Goal: Information Seeking & Learning: Learn about a topic

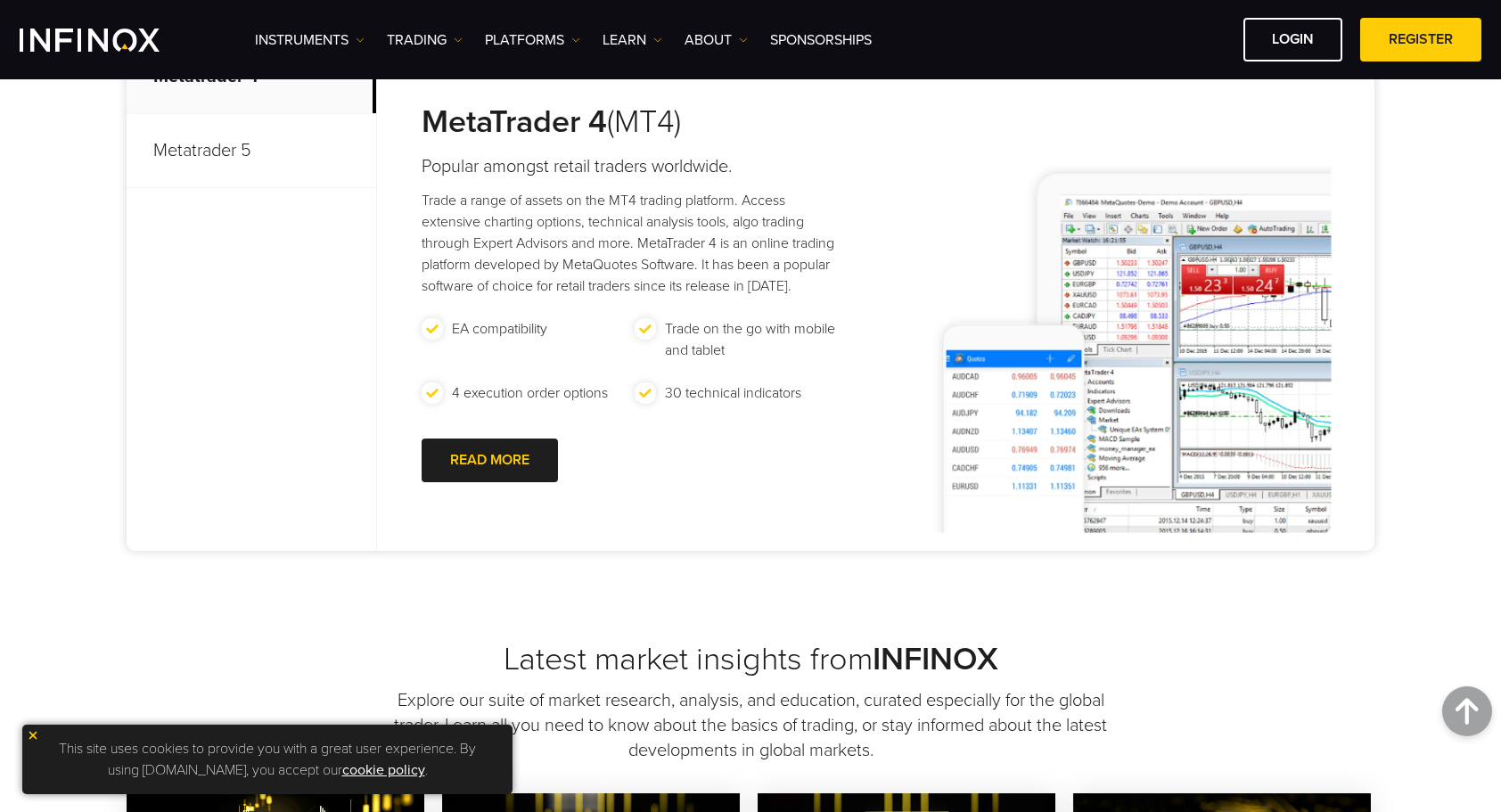
scroll to position [884, 0]
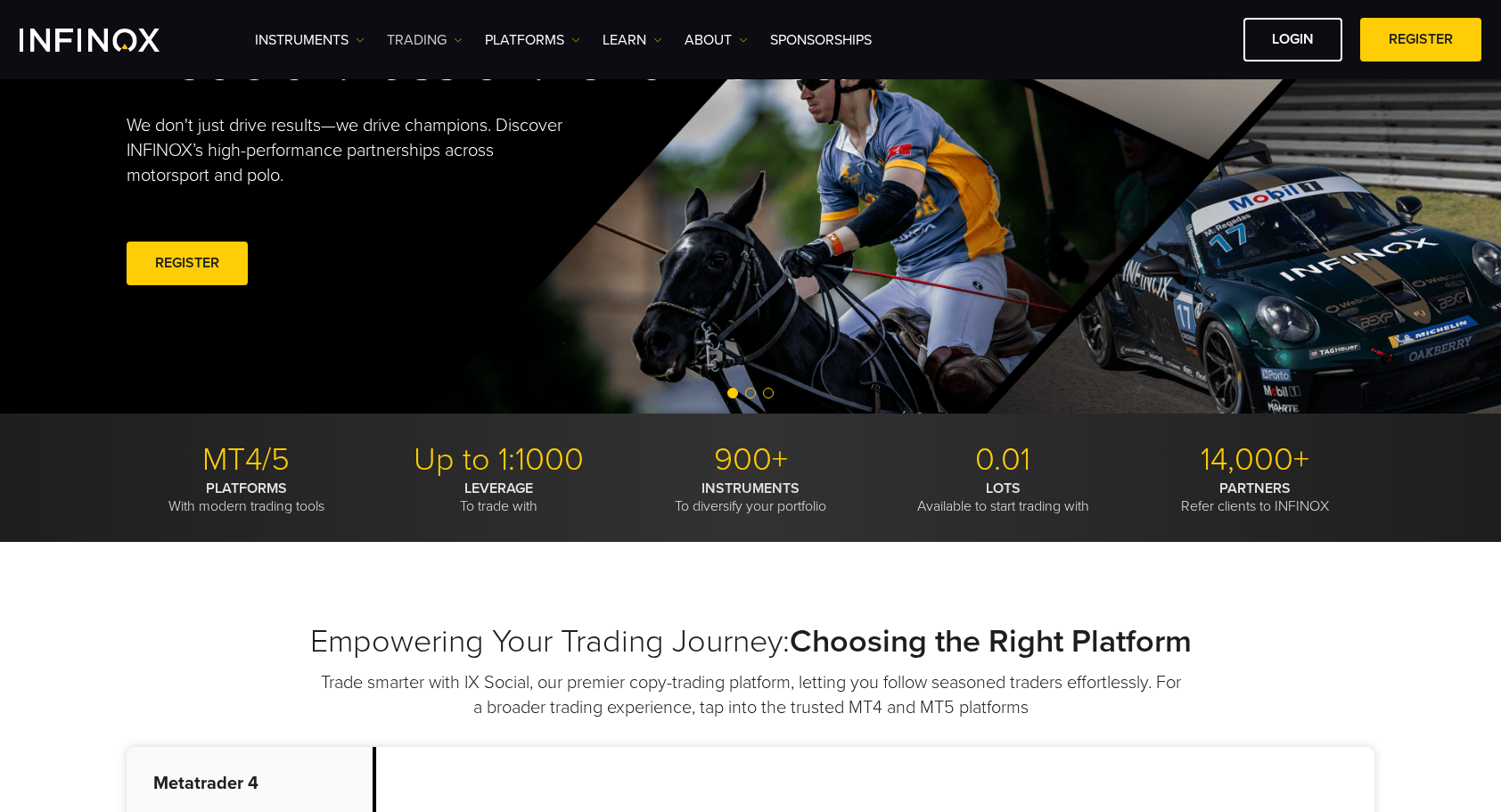
click at [455, 43] on img at bounding box center [459, 41] width 9 height 9
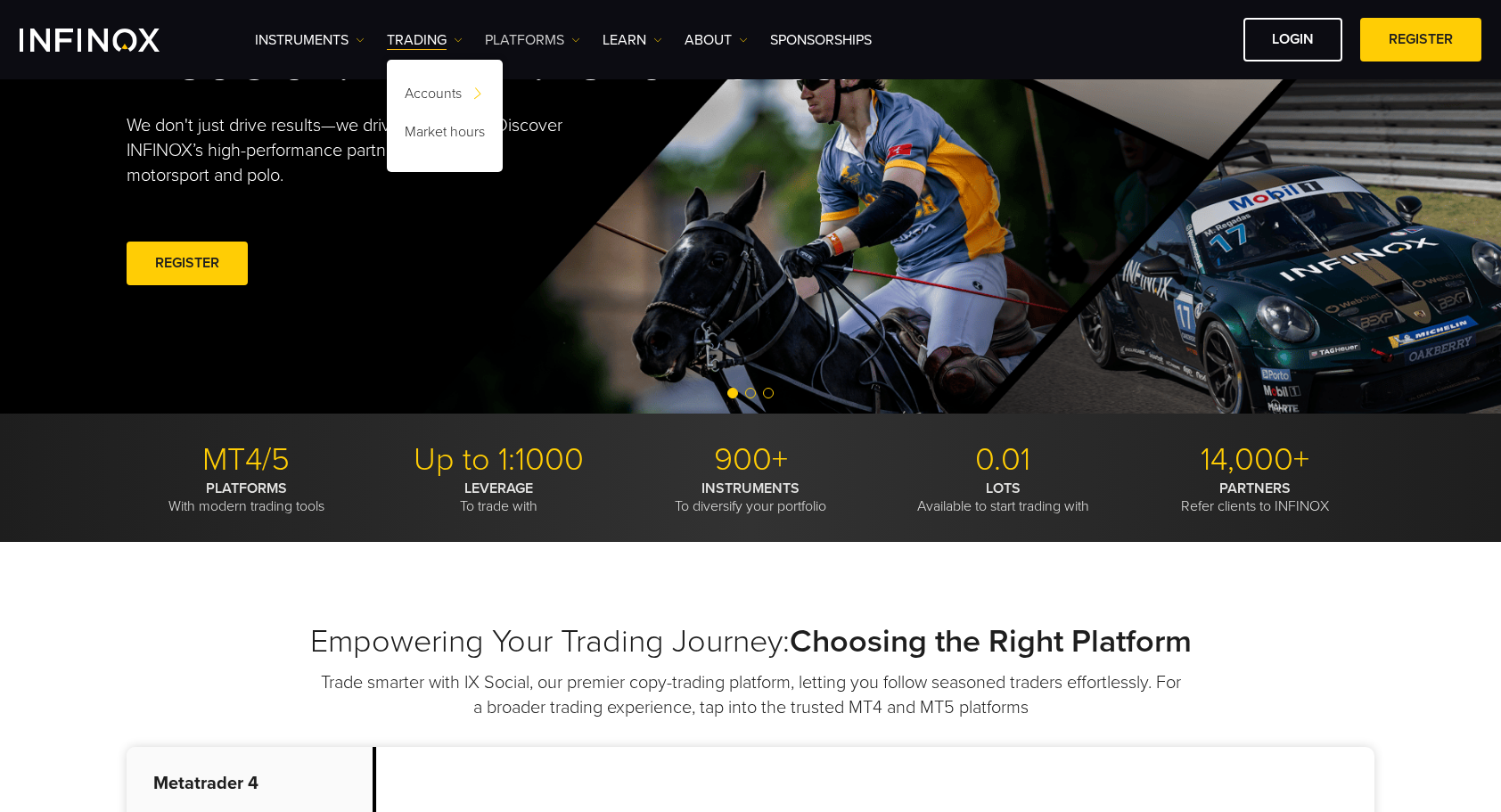
click at [557, 34] on link "PLATFORMS" at bounding box center [532, 40] width 95 height 21
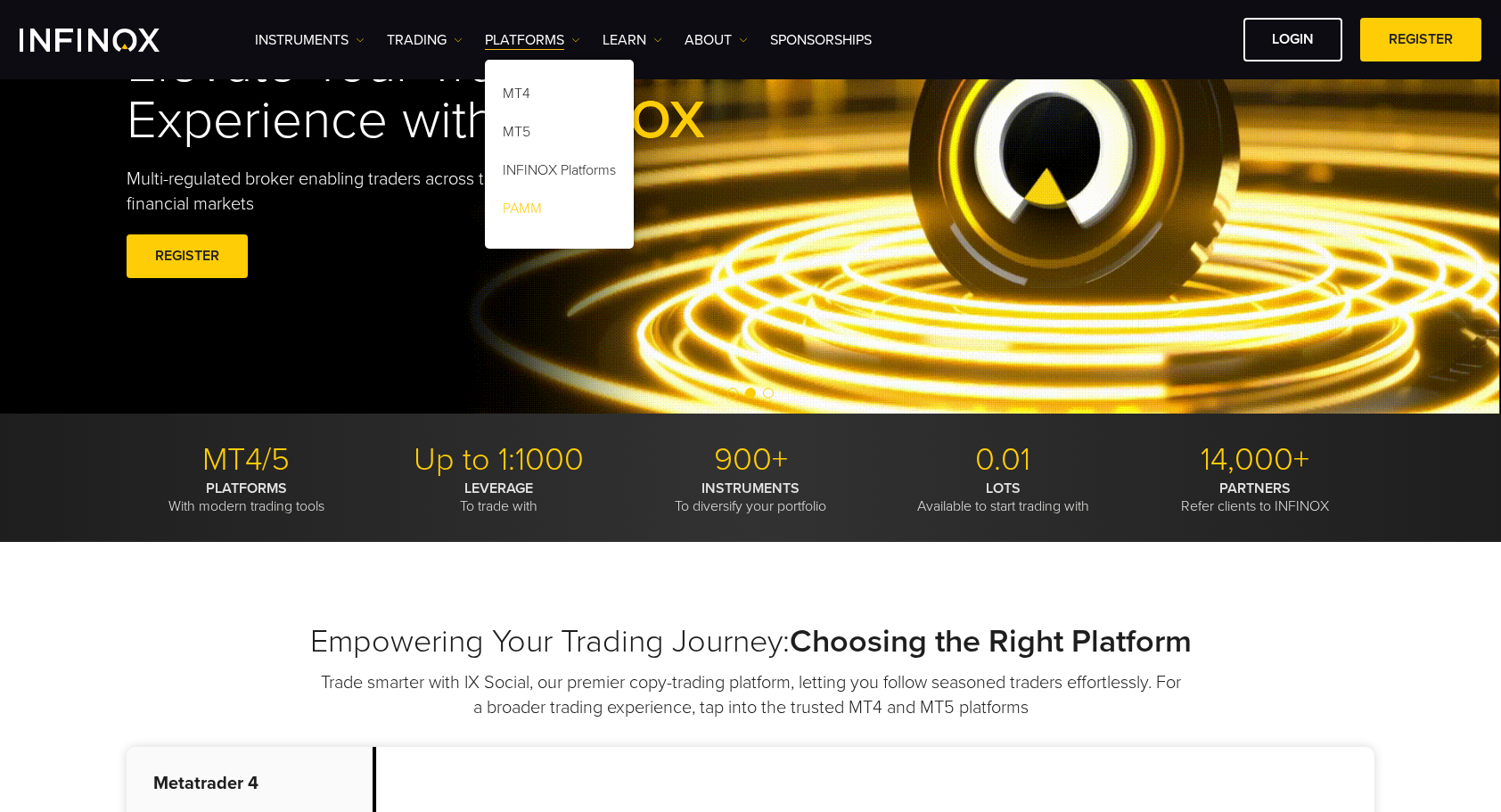
click at [524, 196] on link "PAMM" at bounding box center [559, 211] width 149 height 38
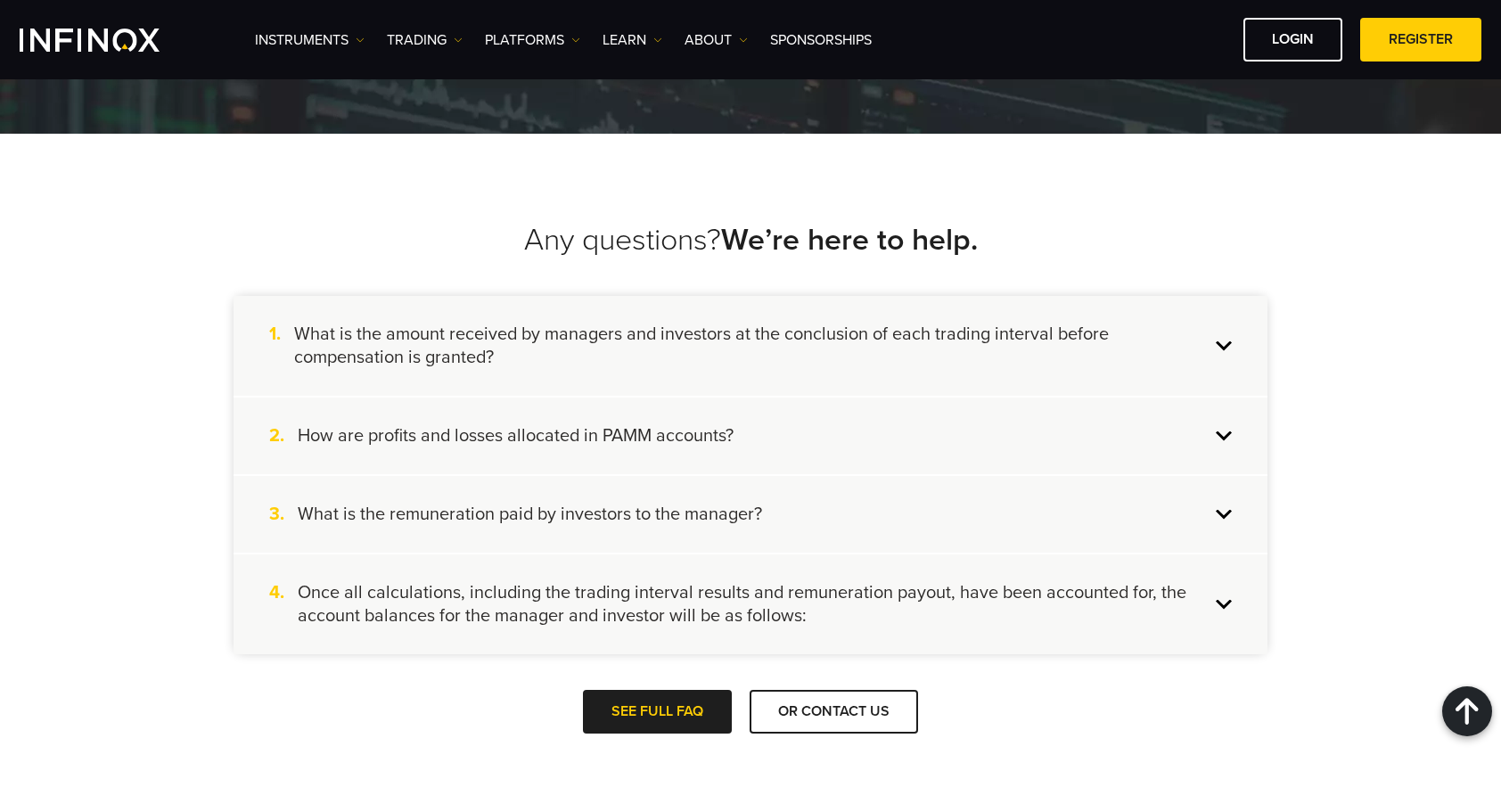
click at [1024, 362] on h4 "What is the amount received by managers and investors at the conclusion of each…" at bounding box center [752, 346] width 916 height 46
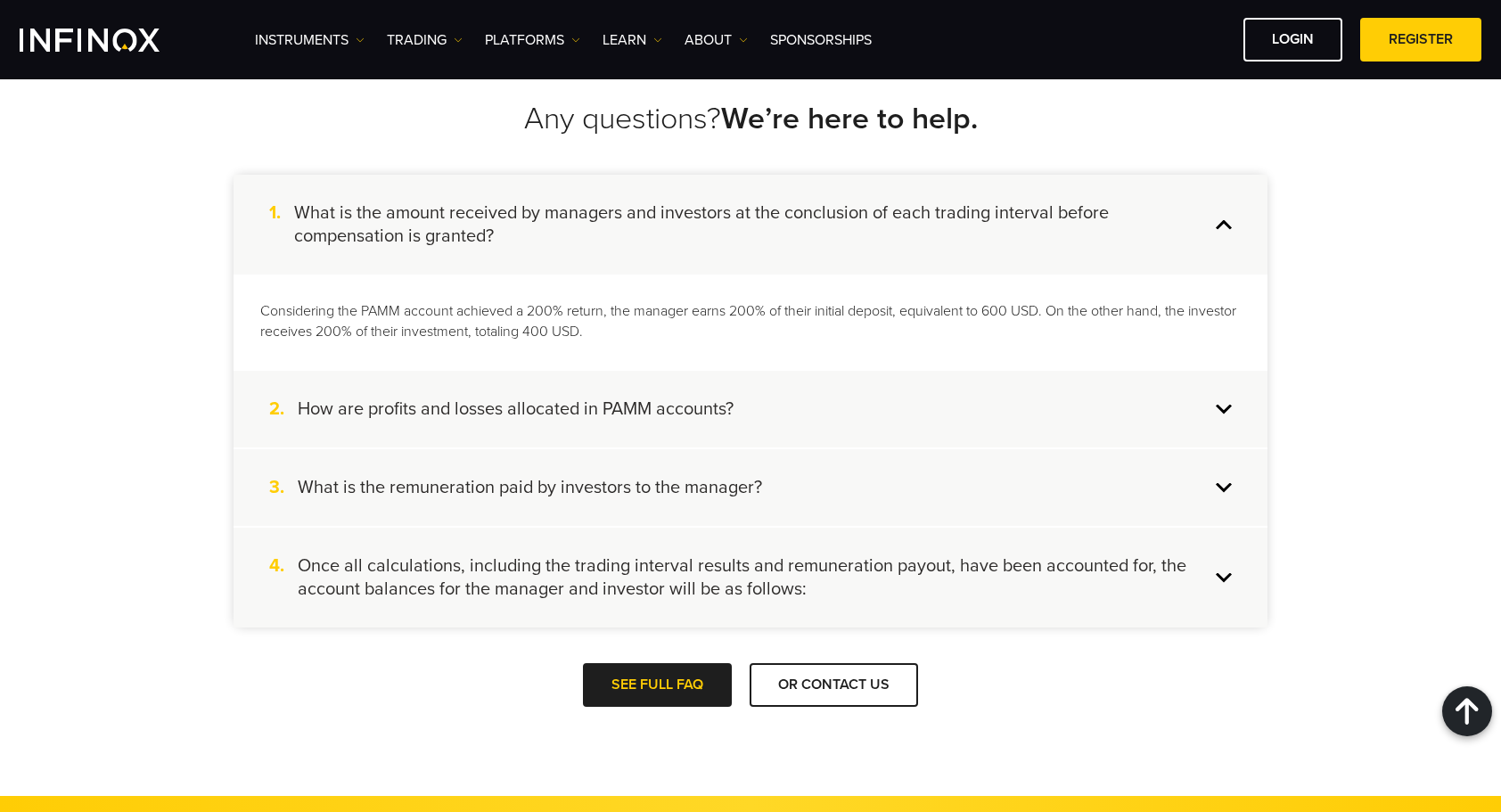
scroll to position [2583, 0]
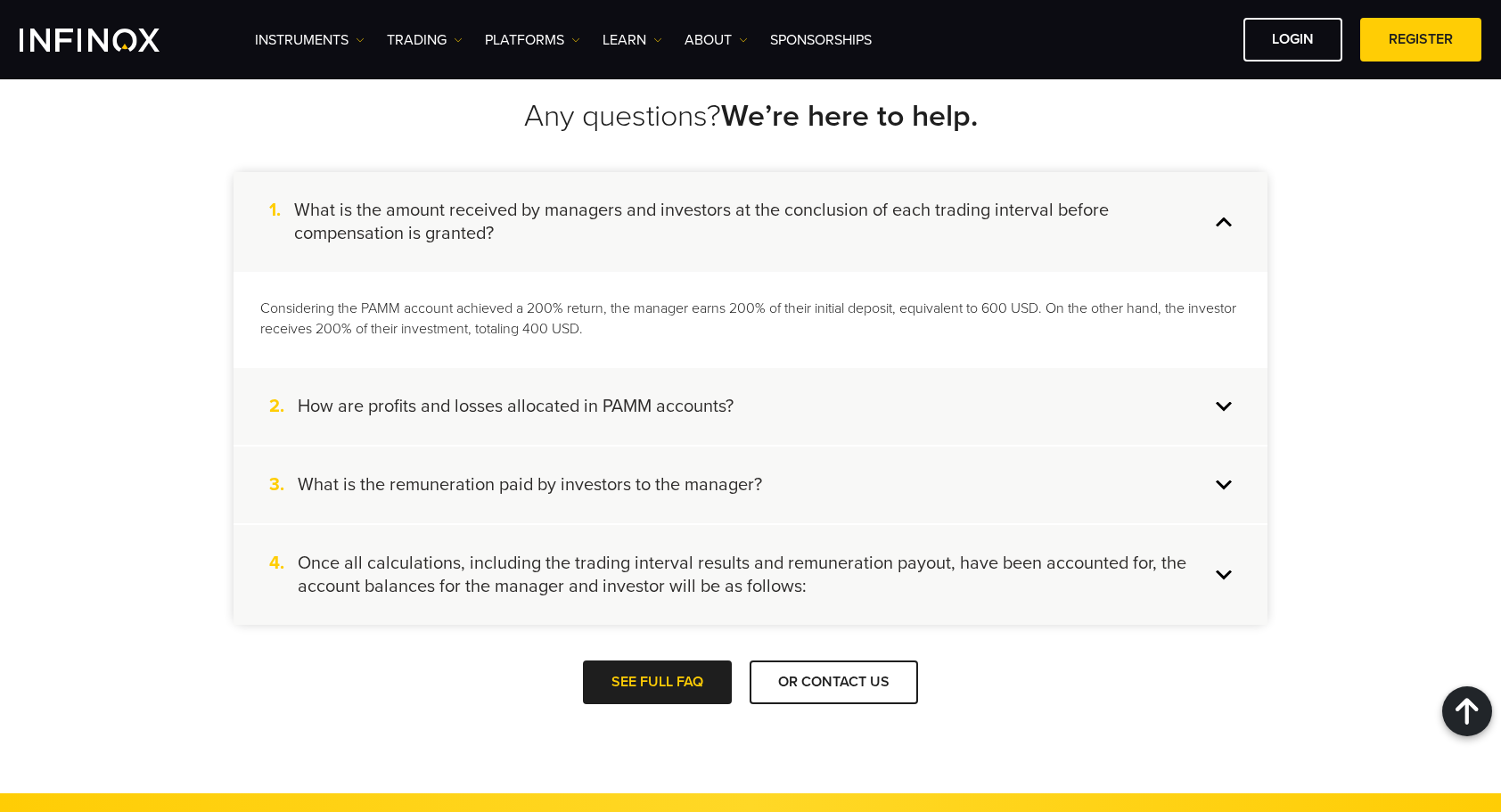
click at [1057, 398] on div "2. How are profits and losses allocated in PAMM accounts?" at bounding box center [750, 406] width 1034 height 77
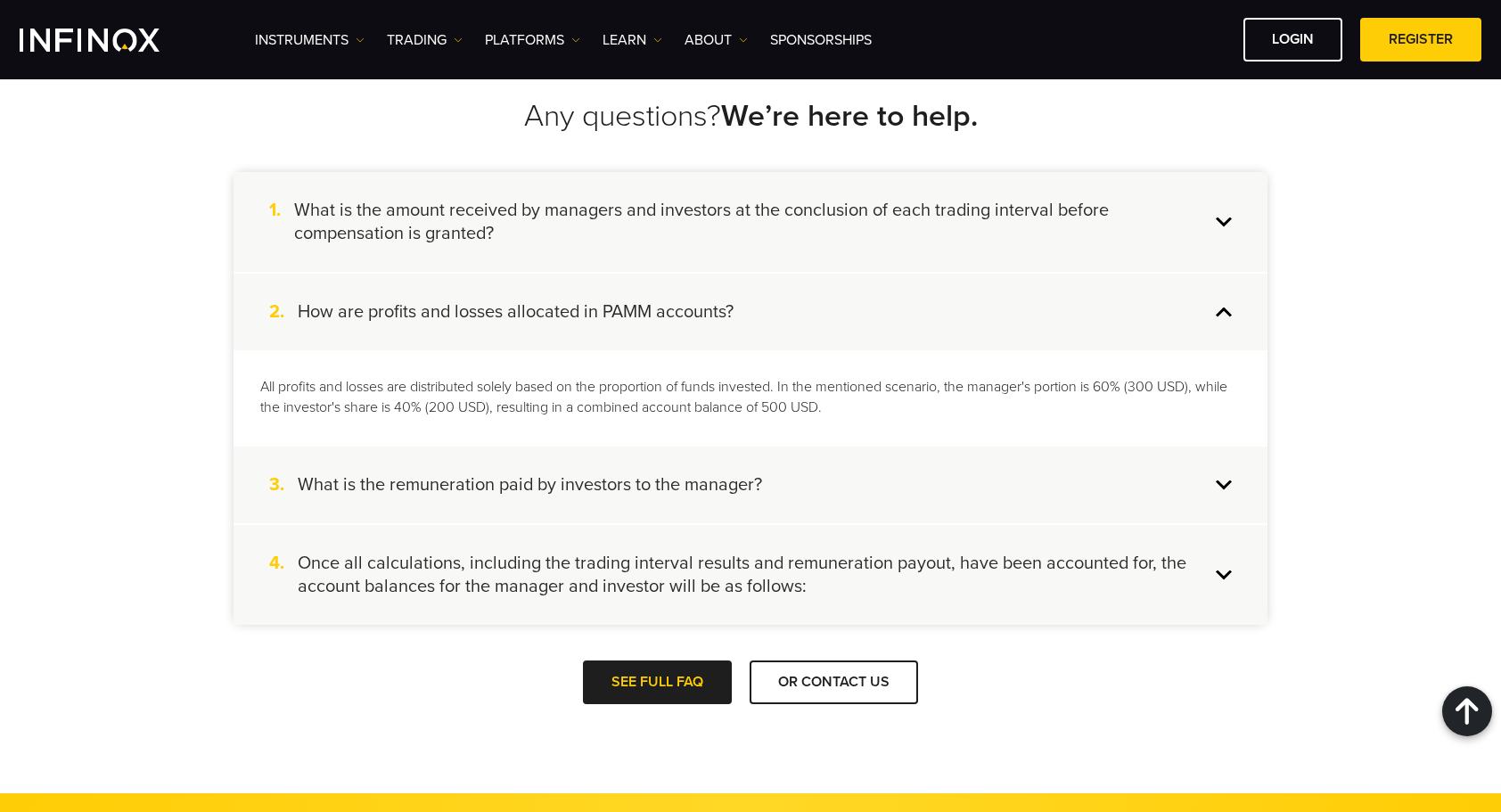
click at [1002, 478] on div "3. What is the remuneration paid by investors to the manager?" at bounding box center [750, 485] width 1034 height 77
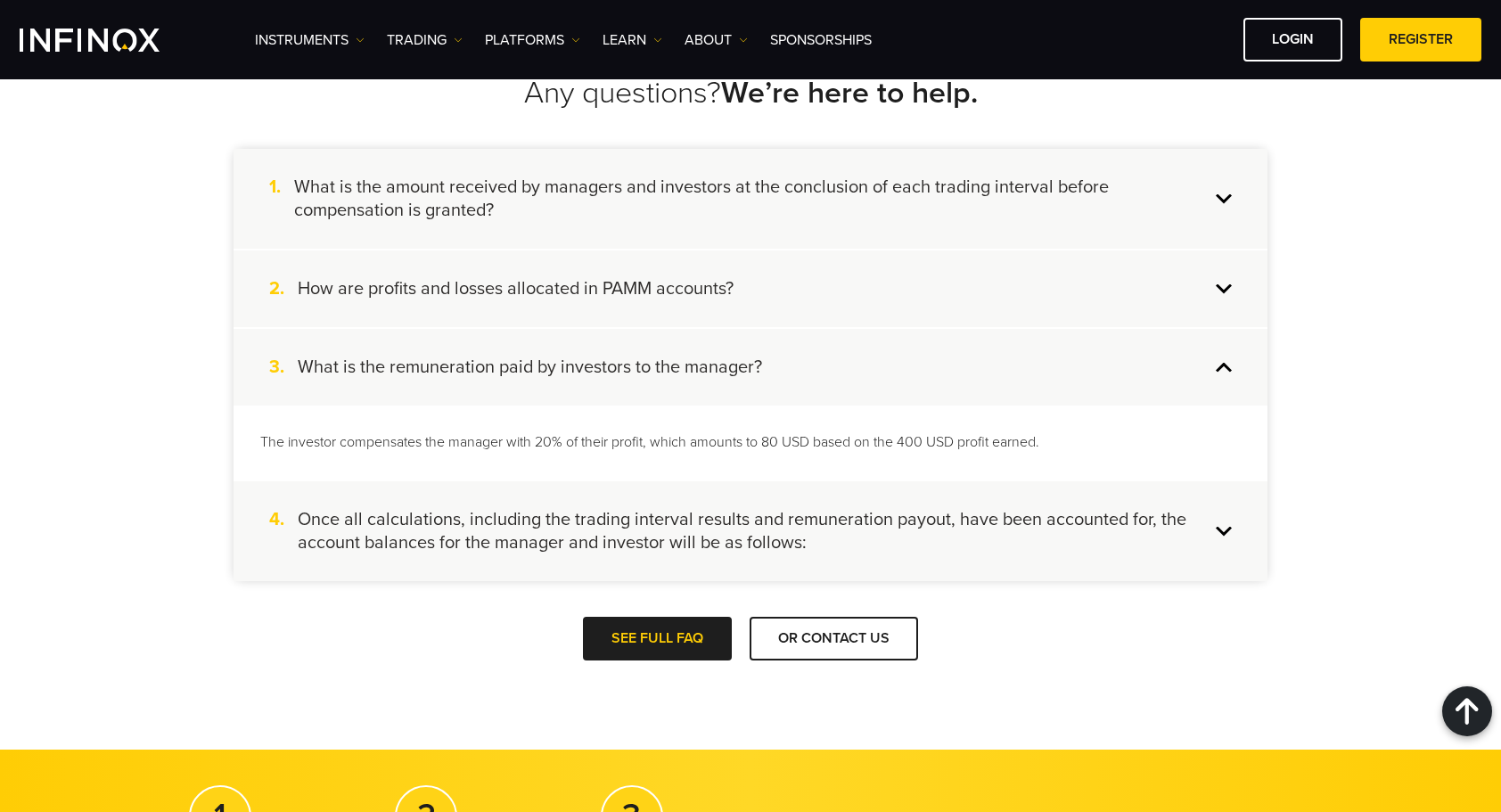
scroll to position [2607, 0]
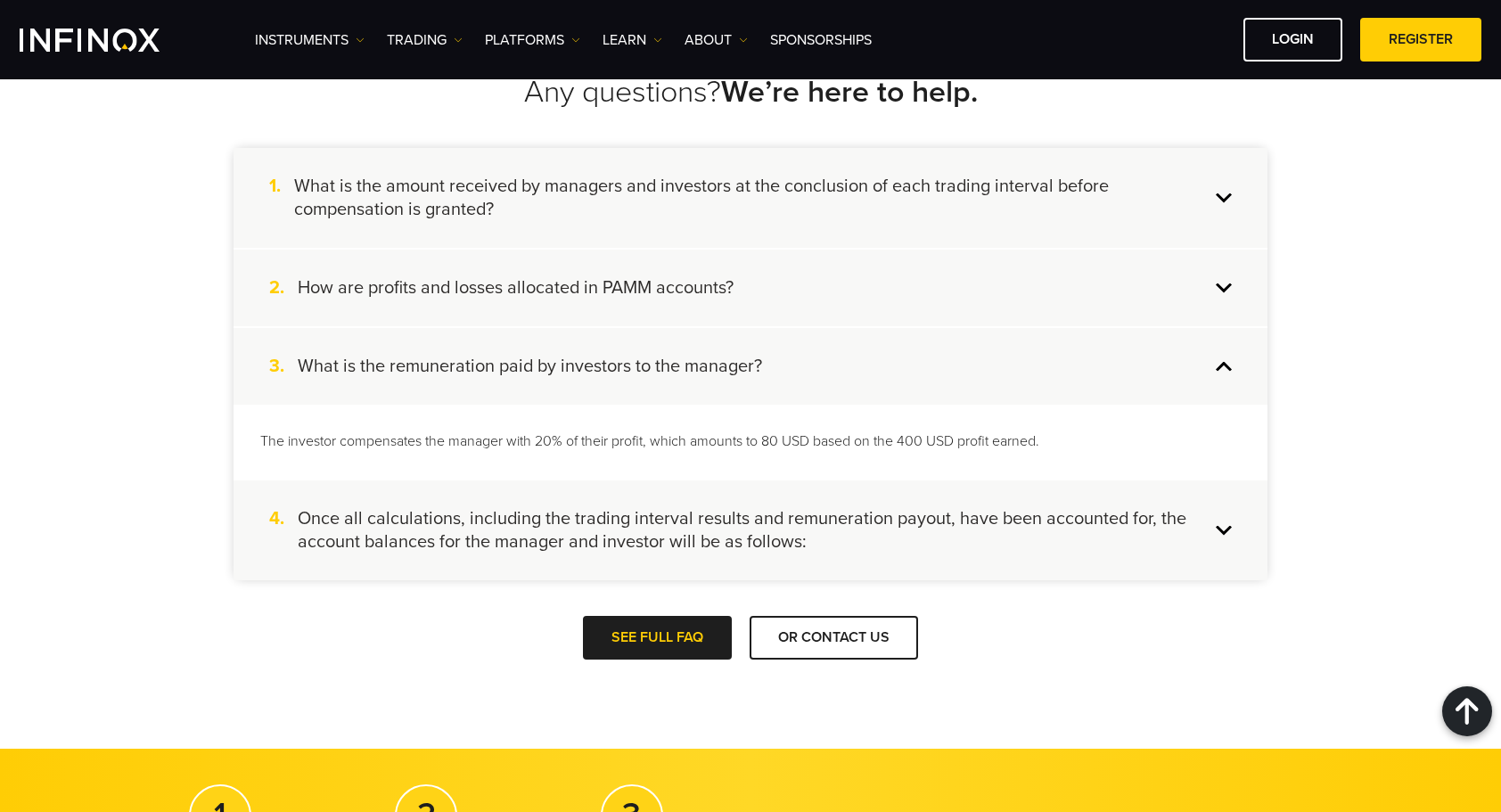
click at [1003, 514] on h4 "Once all calculations, including the trading interval results and remuneration …" at bounding box center [754, 530] width 912 height 46
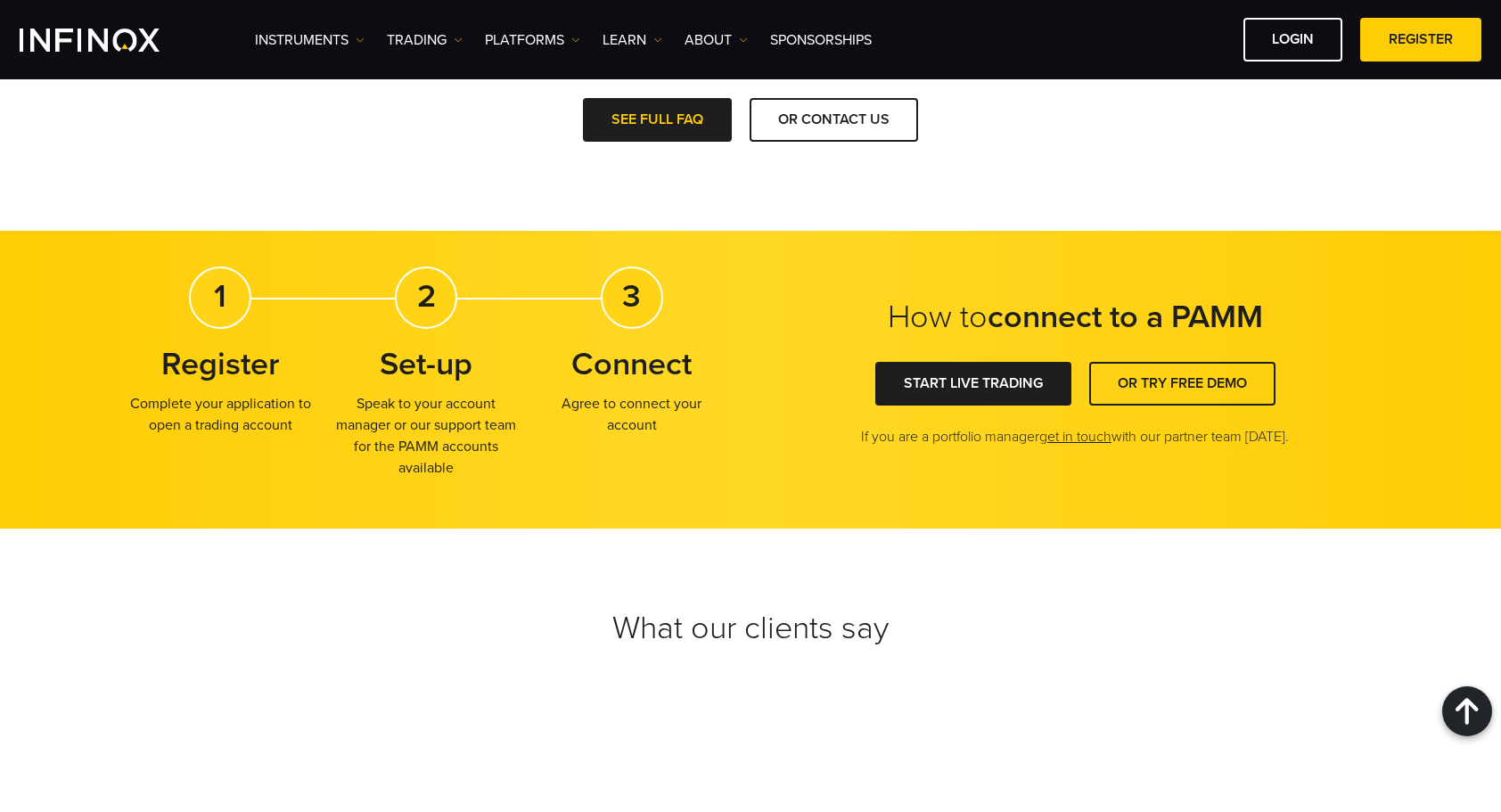
scroll to position [3146, 0]
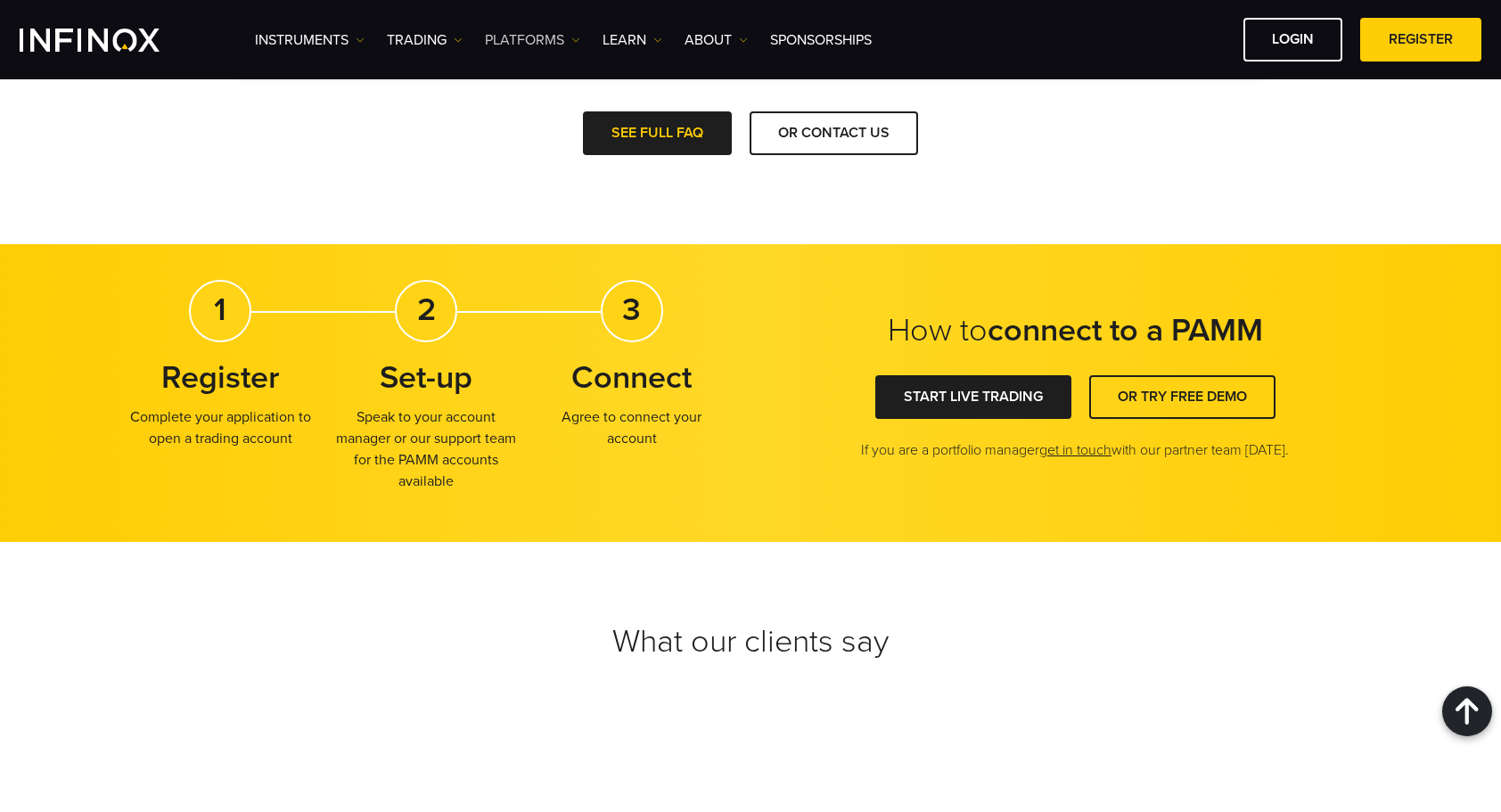
drag, startPoint x: 524, startPoint y: 18, endPoint x: 542, endPoint y: 32, distance: 22.8
click at [542, 32] on div "Instruments Instruments Product Information TRADING Accounts" at bounding box center [868, 39] width 1226 height 43
click at [542, 32] on link "PLATFORMS" at bounding box center [532, 40] width 95 height 21
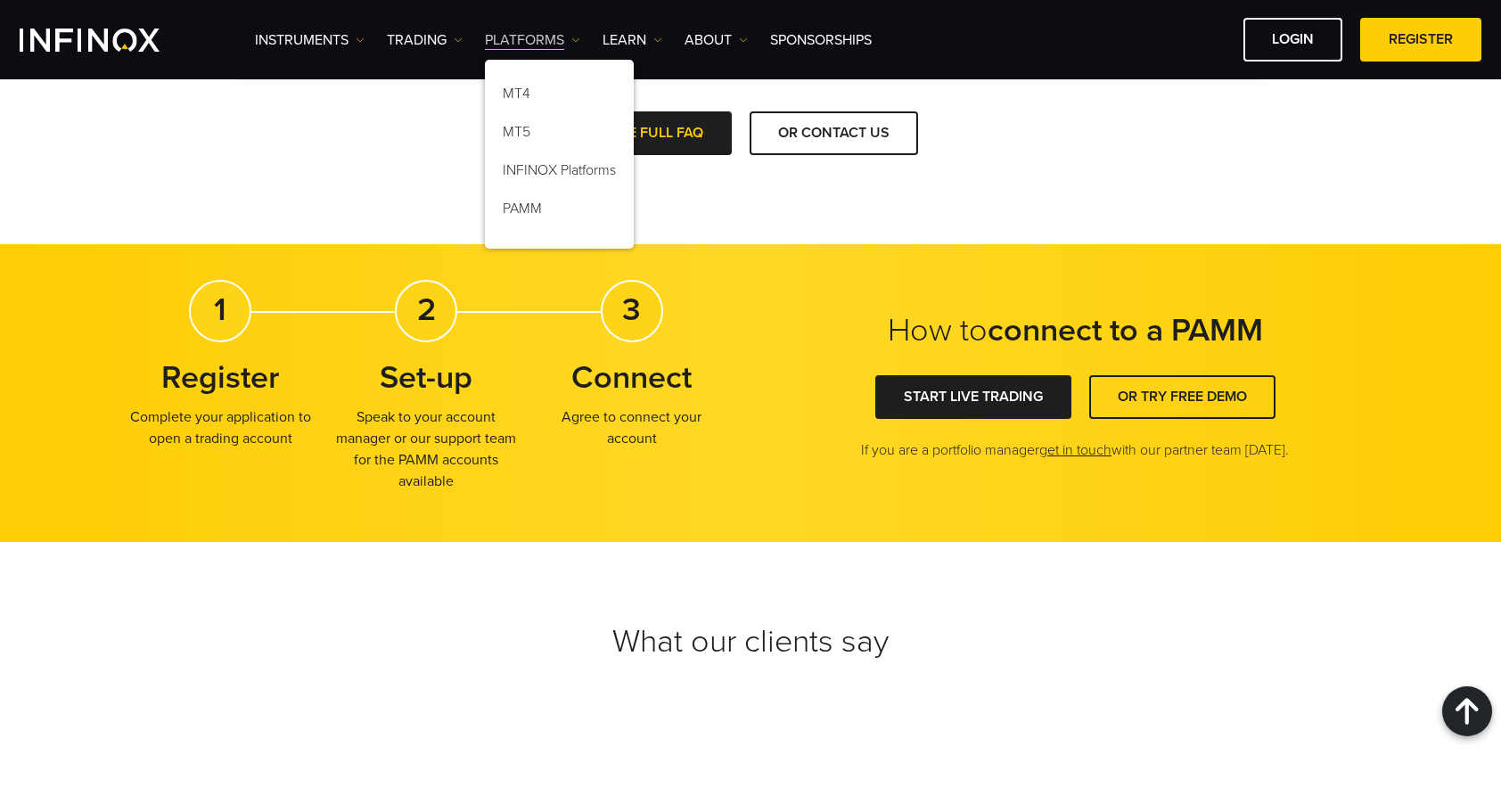
scroll to position [0, 0]
click at [550, 130] on link "MT5" at bounding box center [559, 134] width 149 height 38
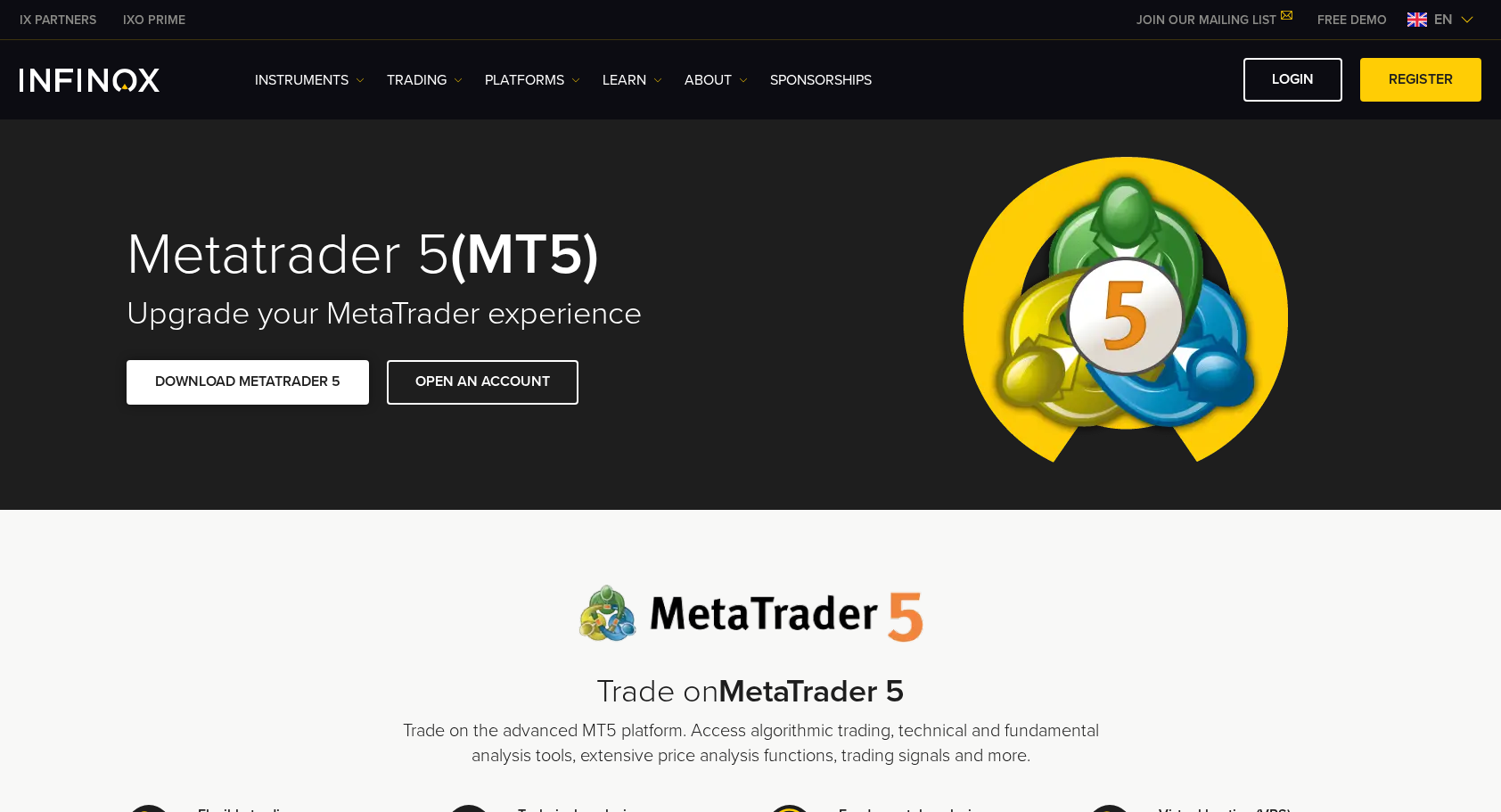
click at [248, 382] on span at bounding box center [248, 382] width 0 height 0
